Goal: Navigation & Orientation: Find specific page/section

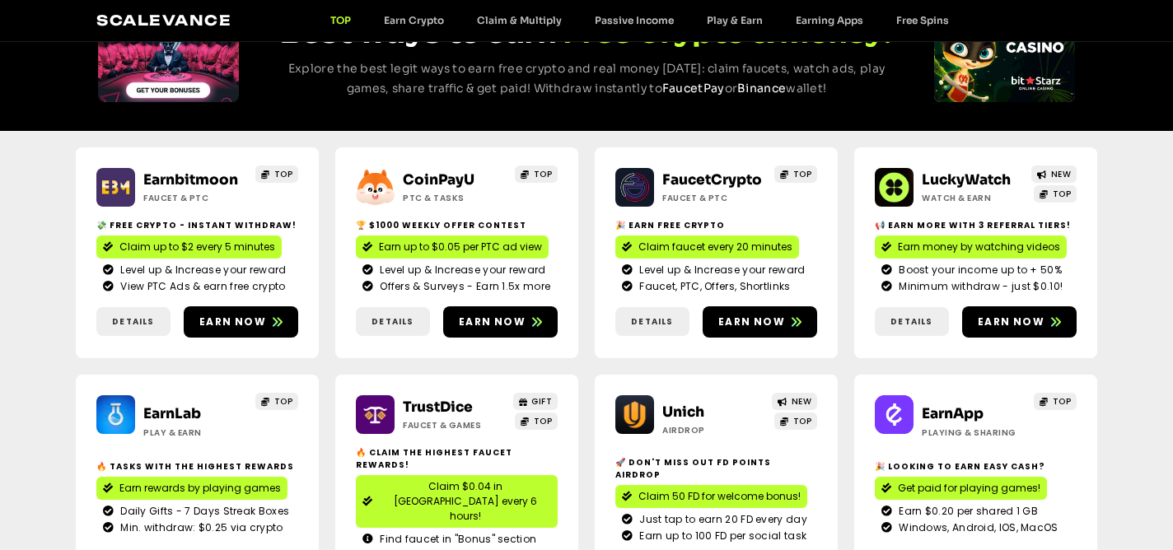
scroll to position [408, 0]
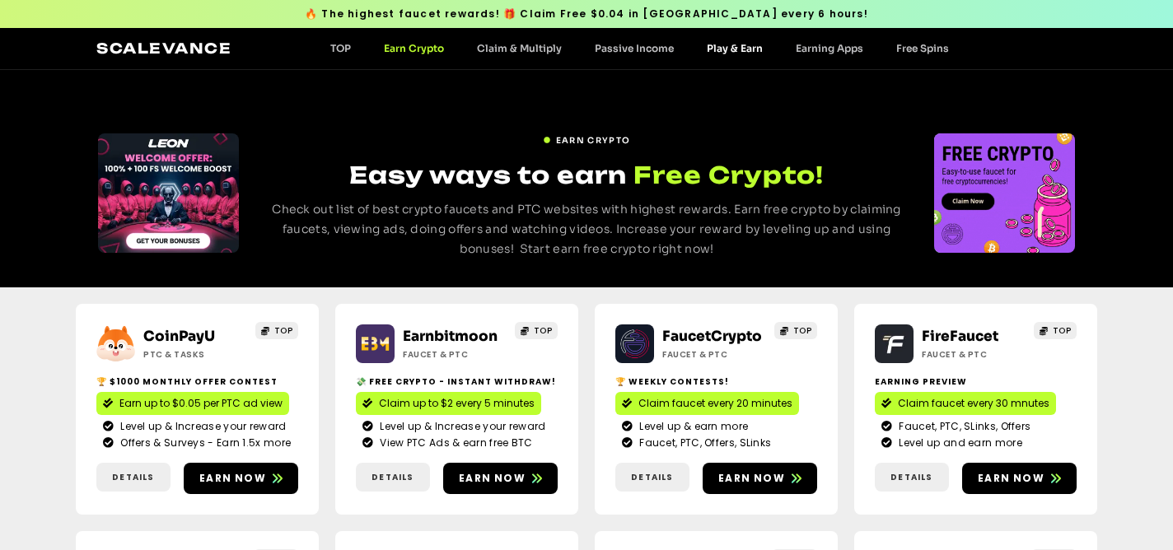
click at [716, 48] on link "Play & Earn" at bounding box center [734, 48] width 89 height 12
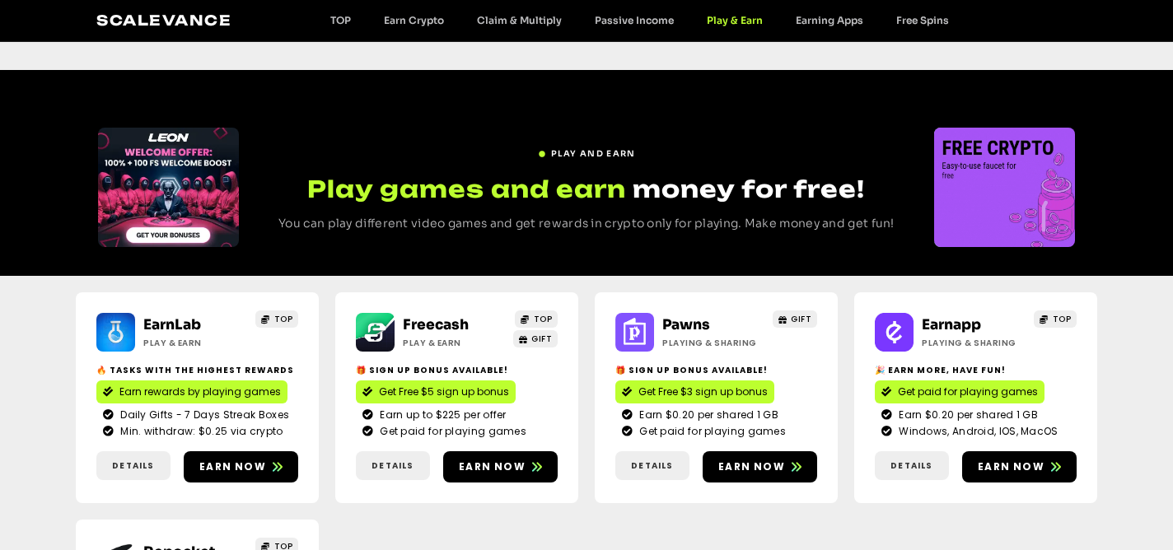
scroll to position [195, 0]
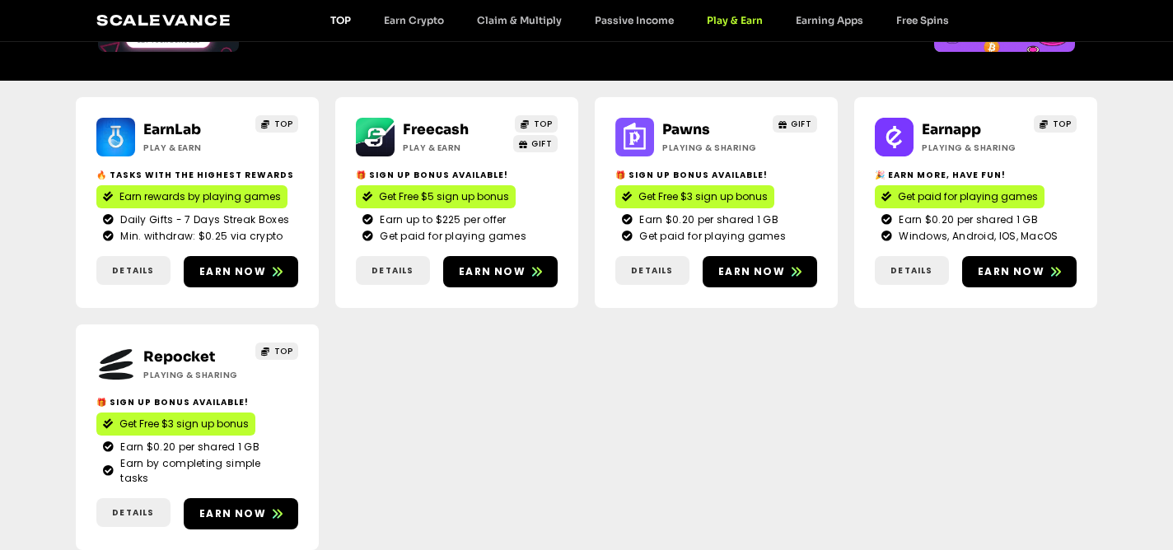
click at [351, 24] on link "TOP" at bounding box center [341, 20] width 54 height 12
